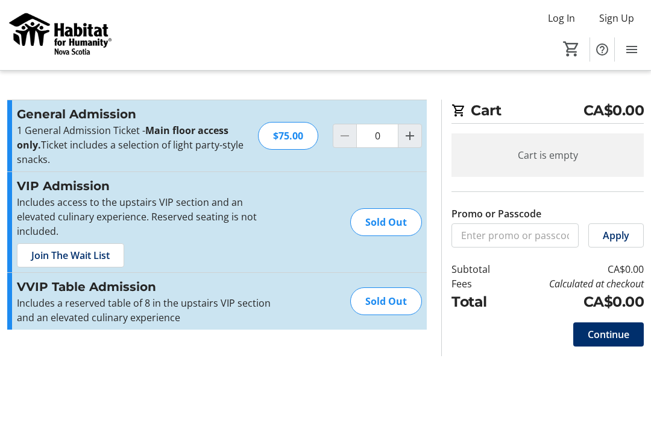
click at [636, 48] on mat-icon "Menu" at bounding box center [632, 49] width 14 height 14
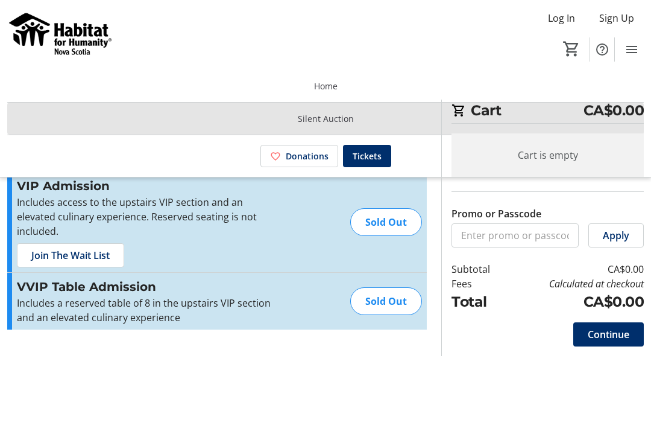
click at [341, 115] on span "Silent Auction" at bounding box center [326, 118] width 56 height 13
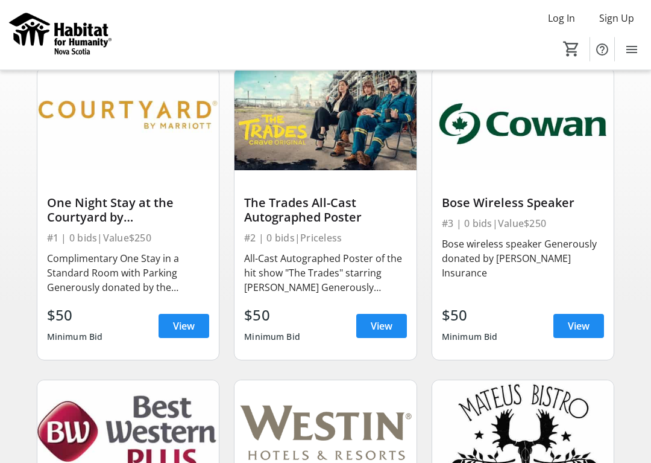
scroll to position [76, 0]
click at [130, 290] on div "Complimentary One Stay in a Standard Room with Parking Generously donated by th…" at bounding box center [128, 272] width 163 height 43
click at [110, 271] on div "Complimentary One Stay in a Standard Room with Parking Generously donated by th…" at bounding box center [128, 272] width 163 height 43
click at [119, 267] on div "Complimentary One Stay in a Standard Room with Parking Generously donated by th…" at bounding box center [128, 272] width 163 height 43
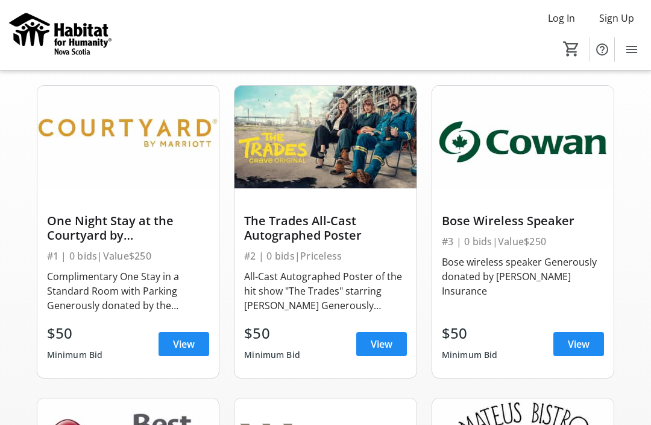
scroll to position [0, 0]
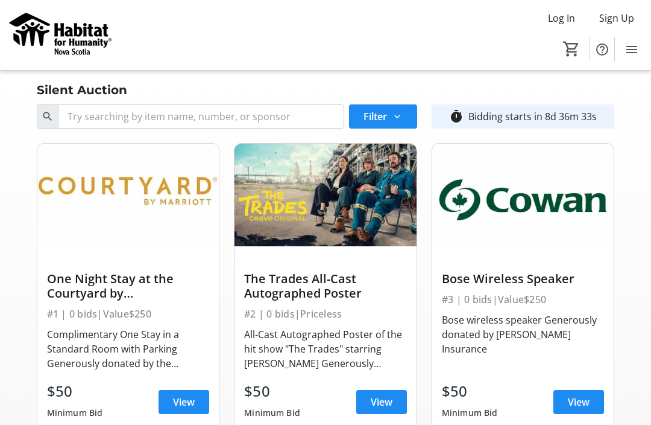
click at [625, 15] on span "Sign Up" at bounding box center [617, 18] width 35 height 14
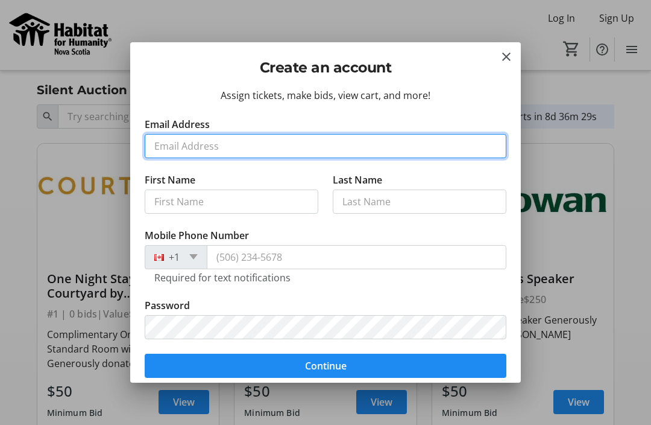
click at [169, 139] on input "Email Address" at bounding box center [326, 146] width 362 height 24
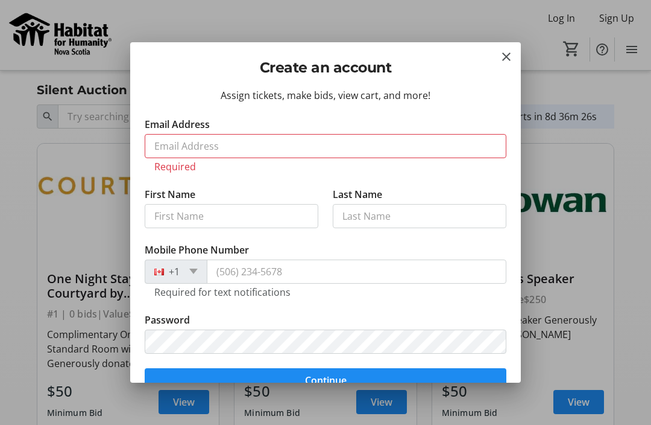
type input "[PERSON_NAME]"
type input "Bavington"
type input "[PHONE_NUMBER]"
type input "[PERSON_NAME][EMAIL_ADDRESS][DOMAIN_NAME]"
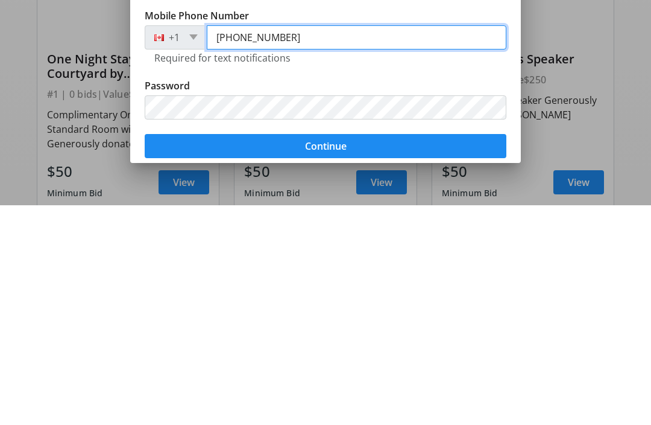
click at [288, 245] on input "[PHONE_NUMBER]" at bounding box center [357, 257] width 300 height 24
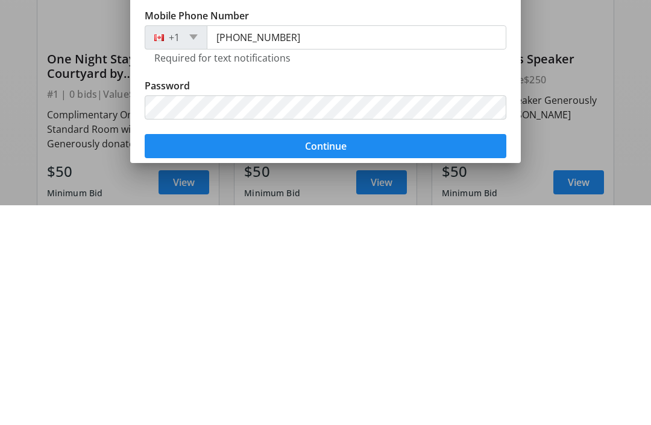
click at [331, 358] on span "Continue" at bounding box center [326, 365] width 42 height 14
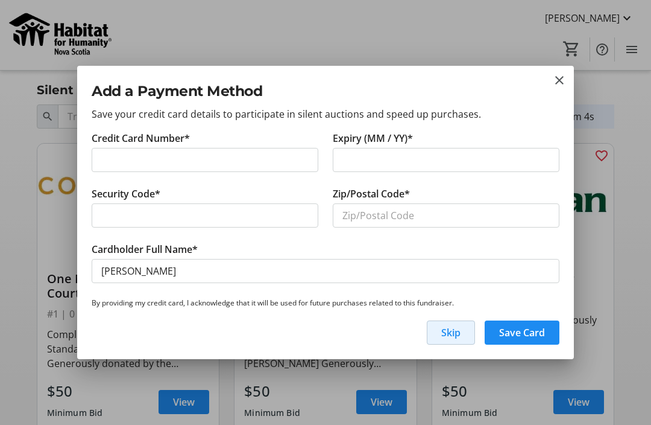
click at [448, 334] on span "Skip" at bounding box center [450, 332] width 19 height 14
